Goal: Information Seeking & Learning: Learn about a topic

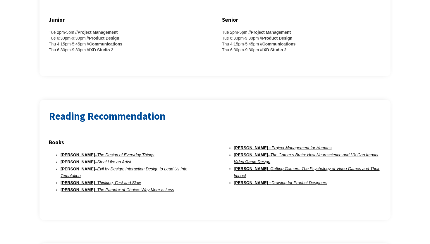
scroll to position [233, 0]
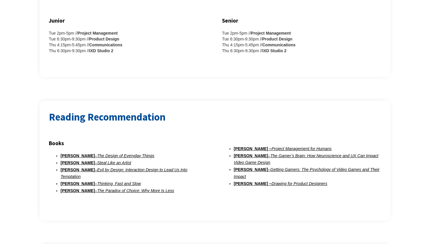
click at [108, 139] on h3 "Books" at bounding box center [128, 142] width 159 height 9
click at [61, 144] on h3 "Books" at bounding box center [128, 142] width 159 height 9
click at [123, 145] on h3 "Books" at bounding box center [128, 142] width 159 height 9
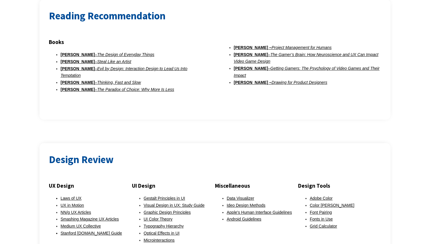
scroll to position [328, 0]
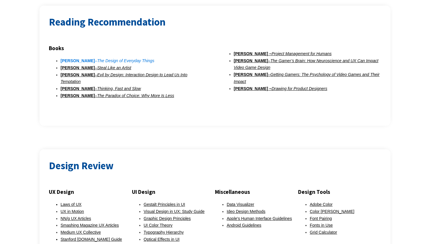
click at [109, 63] on em "The Design of Everyday Things" at bounding box center [125, 60] width 57 height 5
click at [102, 68] on em "Steal Like an Artist" at bounding box center [114, 67] width 34 height 5
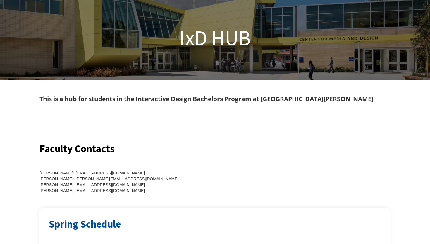
scroll to position [0, 0]
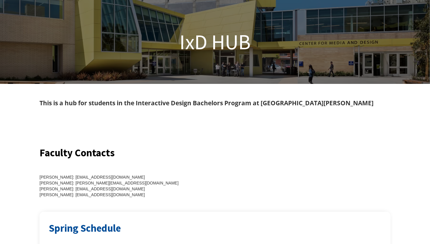
click at [211, 104] on div "This is a hub for students in the Interactive Design Bachelors Program at [GEOG…" at bounding box center [215, 103] width 351 height 11
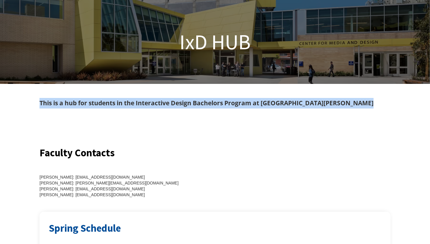
click at [211, 104] on div "This is a hub for students in the Interactive Design Bachelors Program at [GEOG…" at bounding box center [215, 103] width 351 height 11
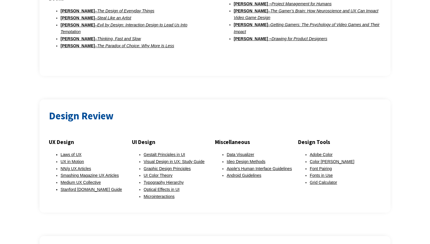
scroll to position [380, 0]
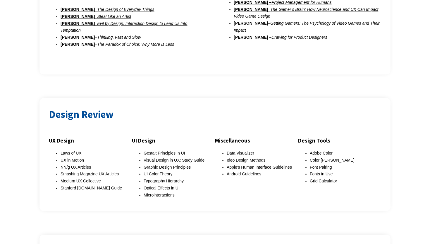
click at [145, 184] on li "Optical Effects in UI" at bounding box center [179, 187] width 71 height 7
click at [153, 185] on link "Optical Effects in UI" at bounding box center [162, 187] width 36 height 5
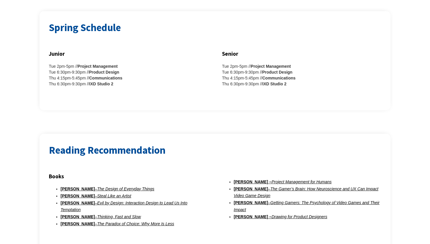
scroll to position [201, 0]
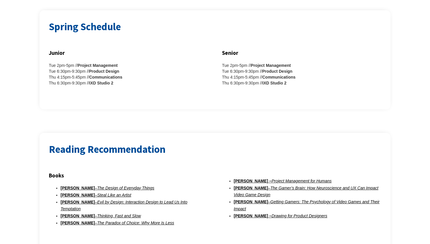
click at [194, 57] on h3 "Junior" at bounding box center [128, 52] width 159 height 9
